Goal: Download file/media

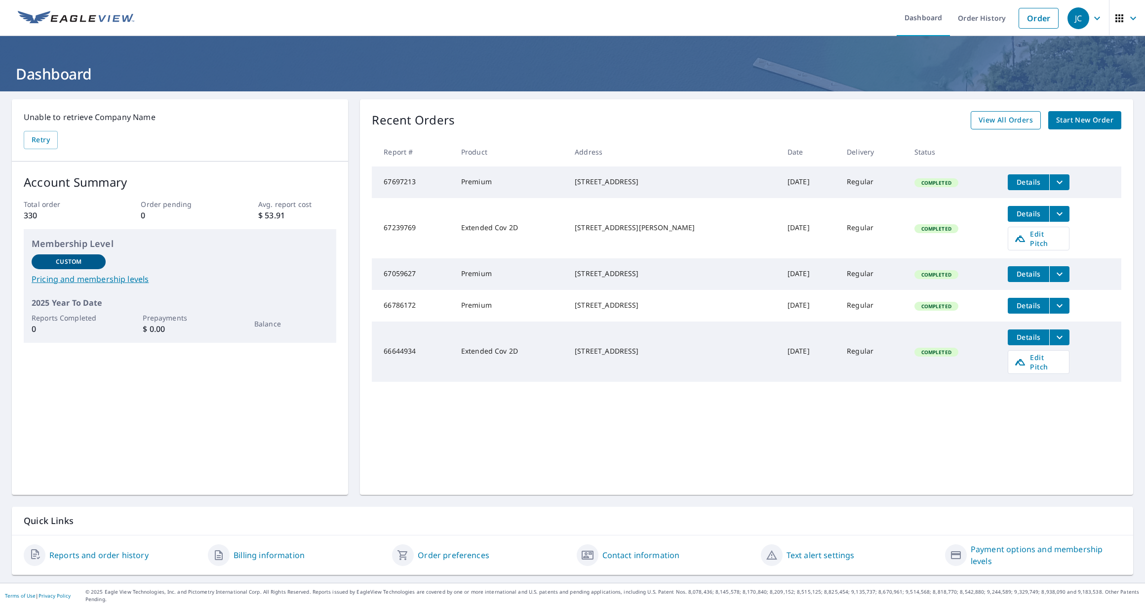
click at [1008, 120] on span "View All Orders" at bounding box center [1005, 120] width 54 height 12
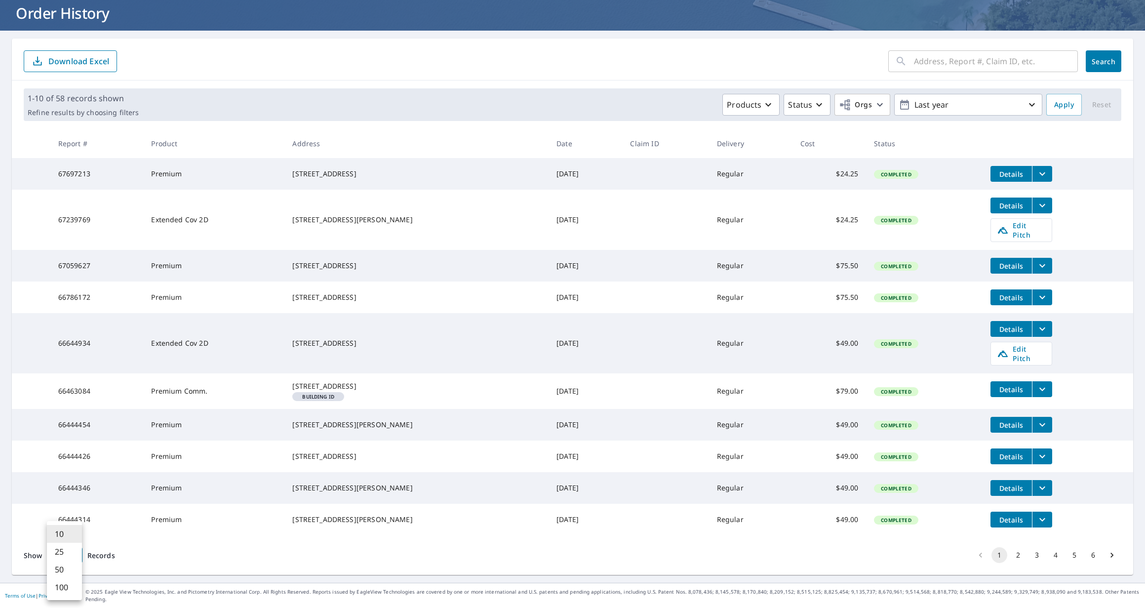
click at [64, 564] on body "JC JC Dashboard Order History Order JC Dashboard / Order History Order History …" at bounding box center [572, 304] width 1145 height 608
click at [64, 583] on li "100" at bounding box center [64, 587] width 35 height 18
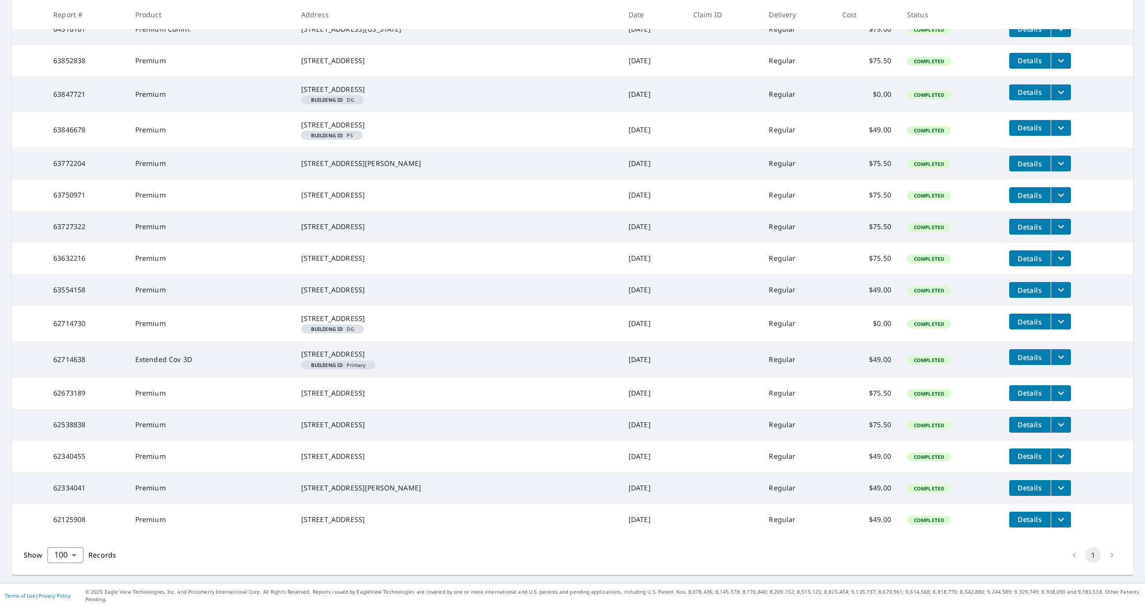
click at [358, 388] on div "[STREET_ADDRESS]" at bounding box center [456, 393] width 311 height 10
click at [352, 388] on div "[STREET_ADDRESS]" at bounding box center [456, 393] width 311 height 10
click at [1015, 388] on span "Details" at bounding box center [1030, 392] width 30 height 9
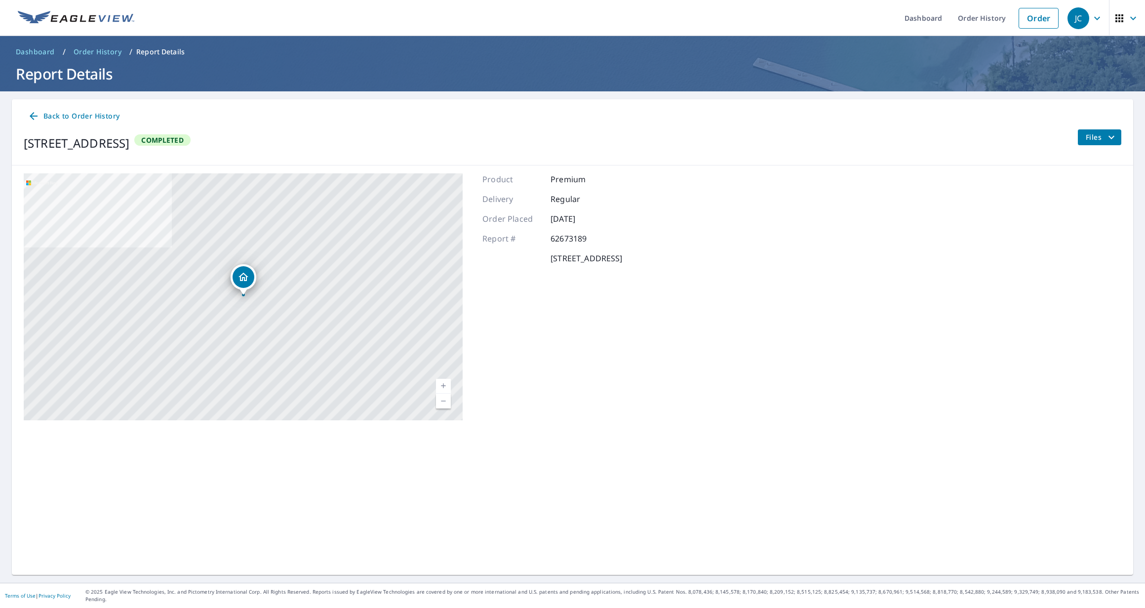
click at [1086, 139] on span "Files" at bounding box center [1101, 137] width 32 height 12
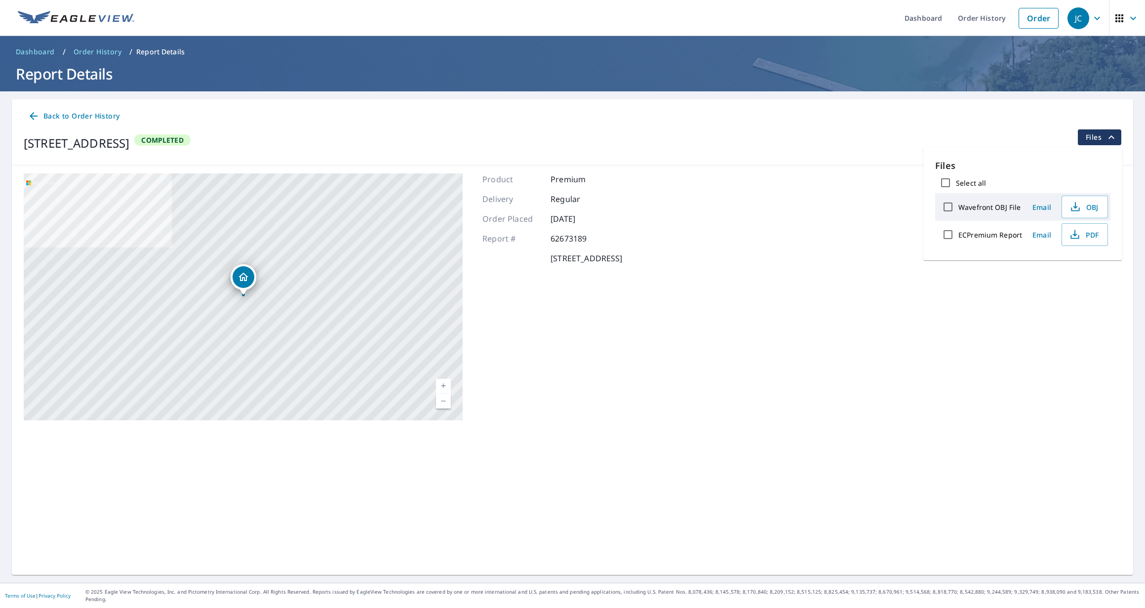
click at [970, 183] on label "Select all" at bounding box center [971, 182] width 30 height 9
click at [956, 183] on input "Select all" at bounding box center [945, 182] width 21 height 21
checkbox input "true"
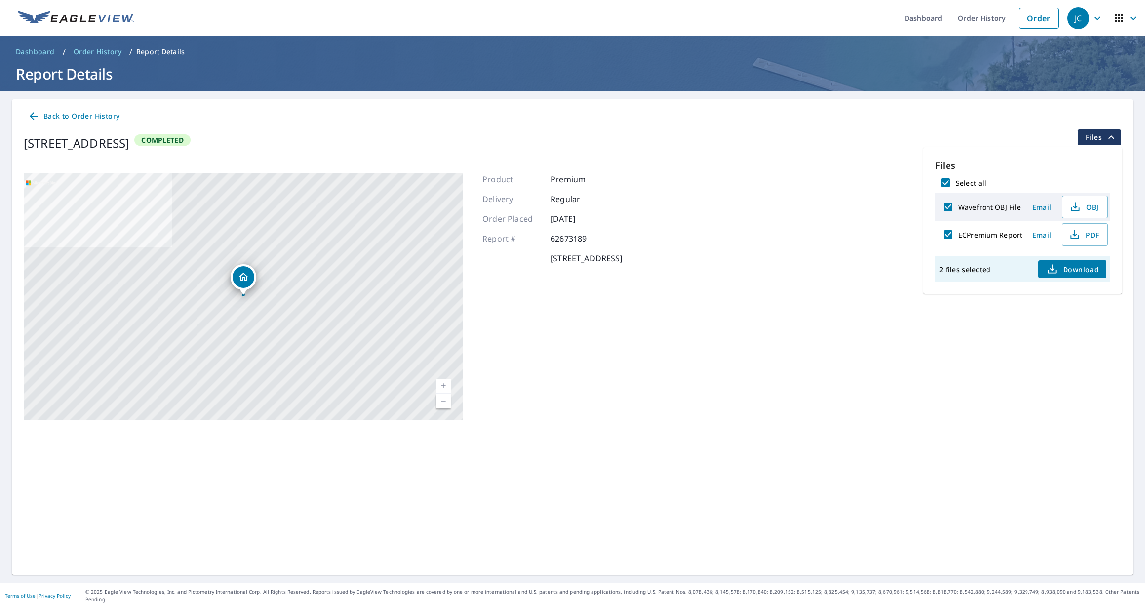
click at [1069, 266] on span "Download" at bounding box center [1072, 269] width 52 height 12
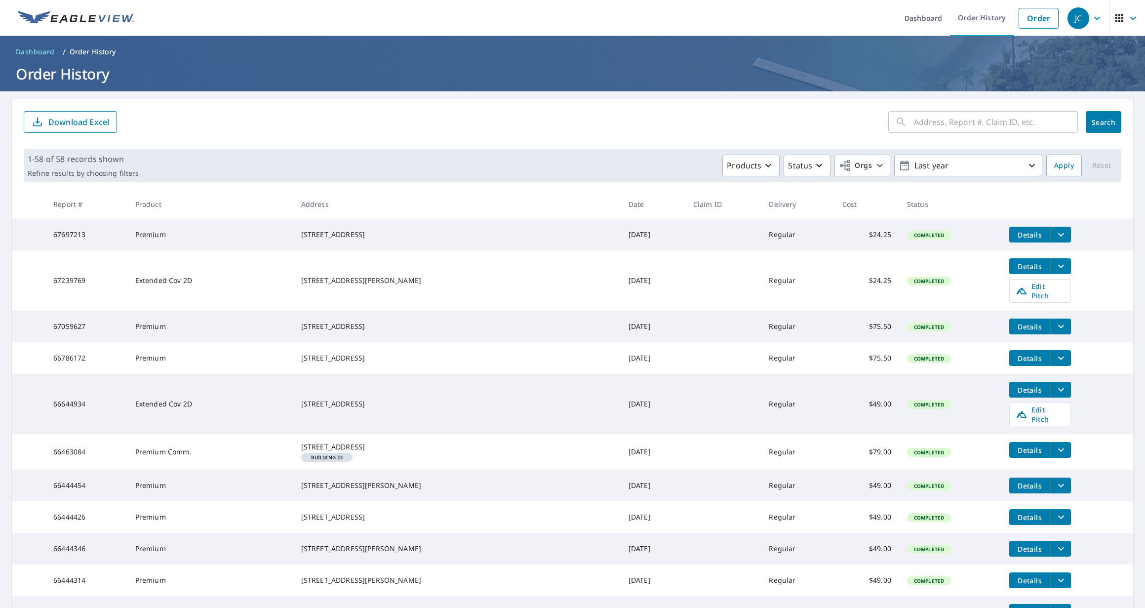
click at [919, 117] on input "text" at bounding box center [996, 122] width 164 height 28
type input "[STREET_ADDRESS][PERSON_NAME]"
click at [1103, 122] on button "Search" at bounding box center [1103, 122] width 36 height 22
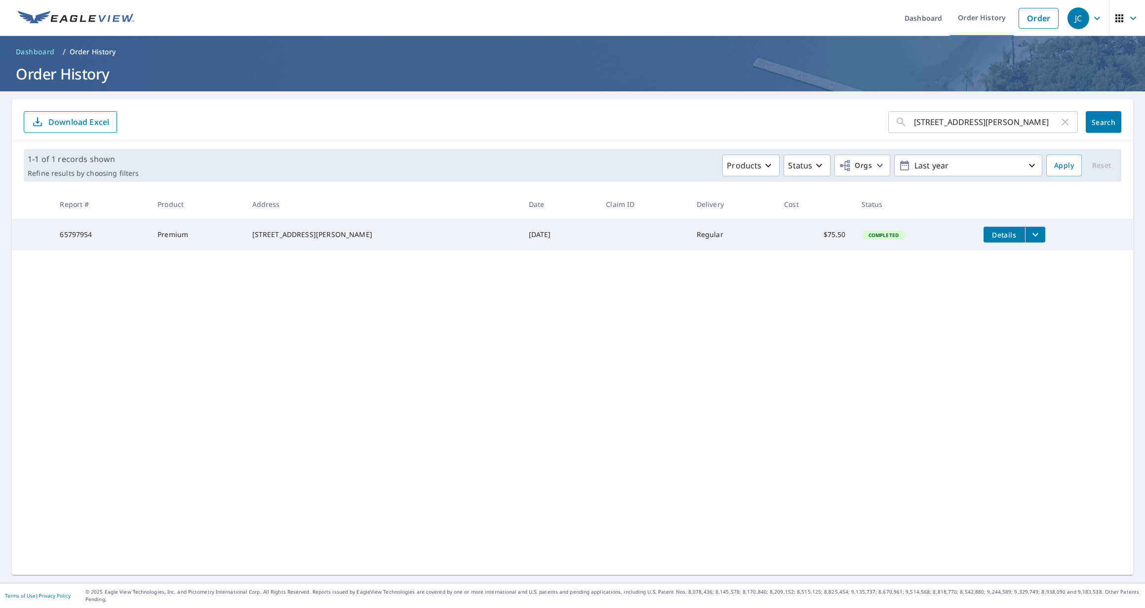
click at [1031, 232] on icon "filesDropdownBtn-65797954" at bounding box center [1035, 235] width 12 height 12
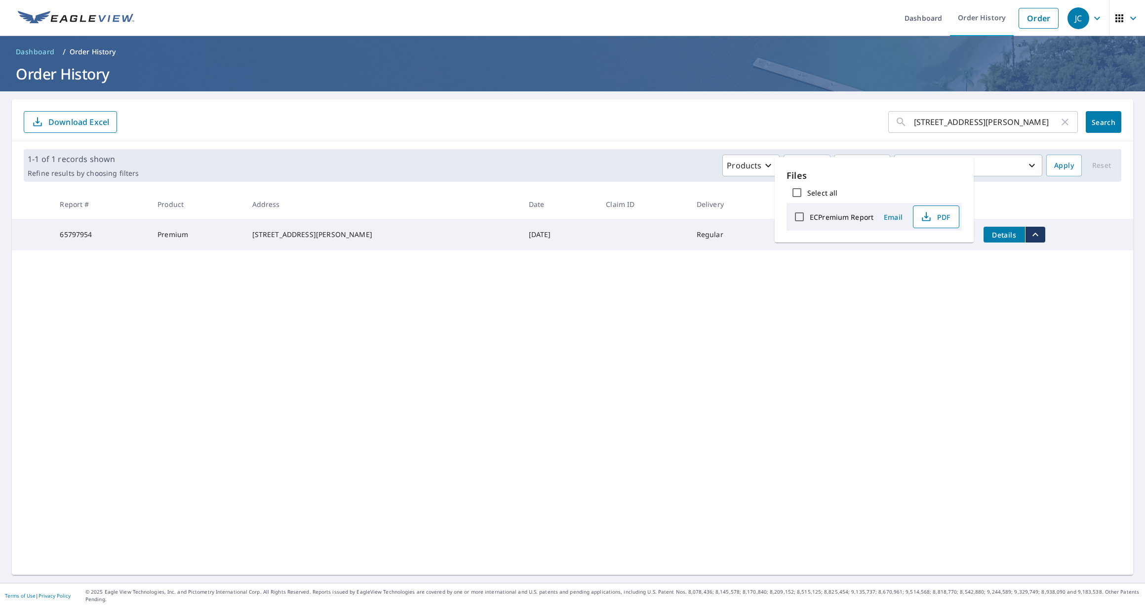
click at [943, 217] on span "PDF" at bounding box center [935, 217] width 32 height 12
